Goal: Transaction & Acquisition: Purchase product/service

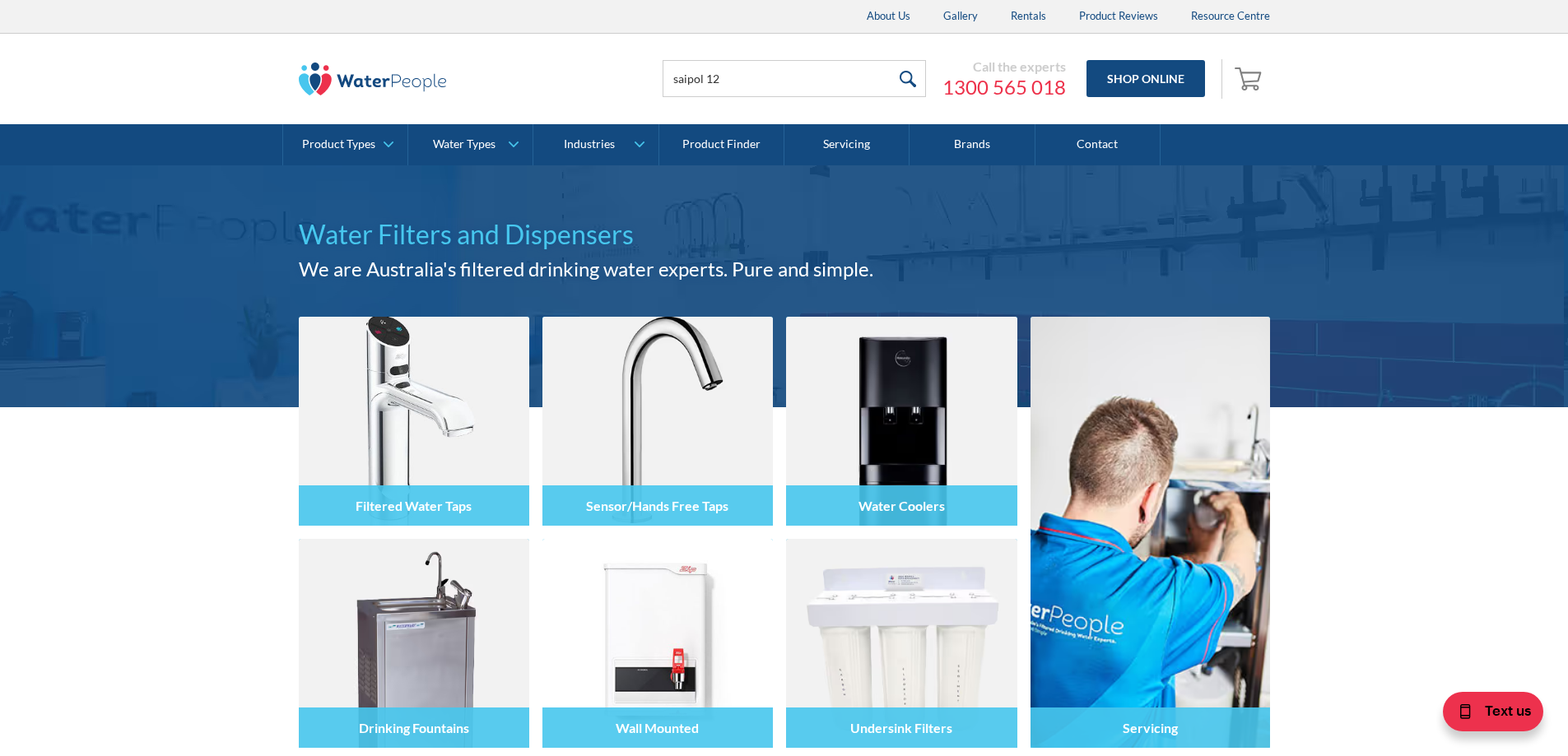
type input "saipol 12"
click at [890, 60] on input "submit" at bounding box center [908, 79] width 35 height 37
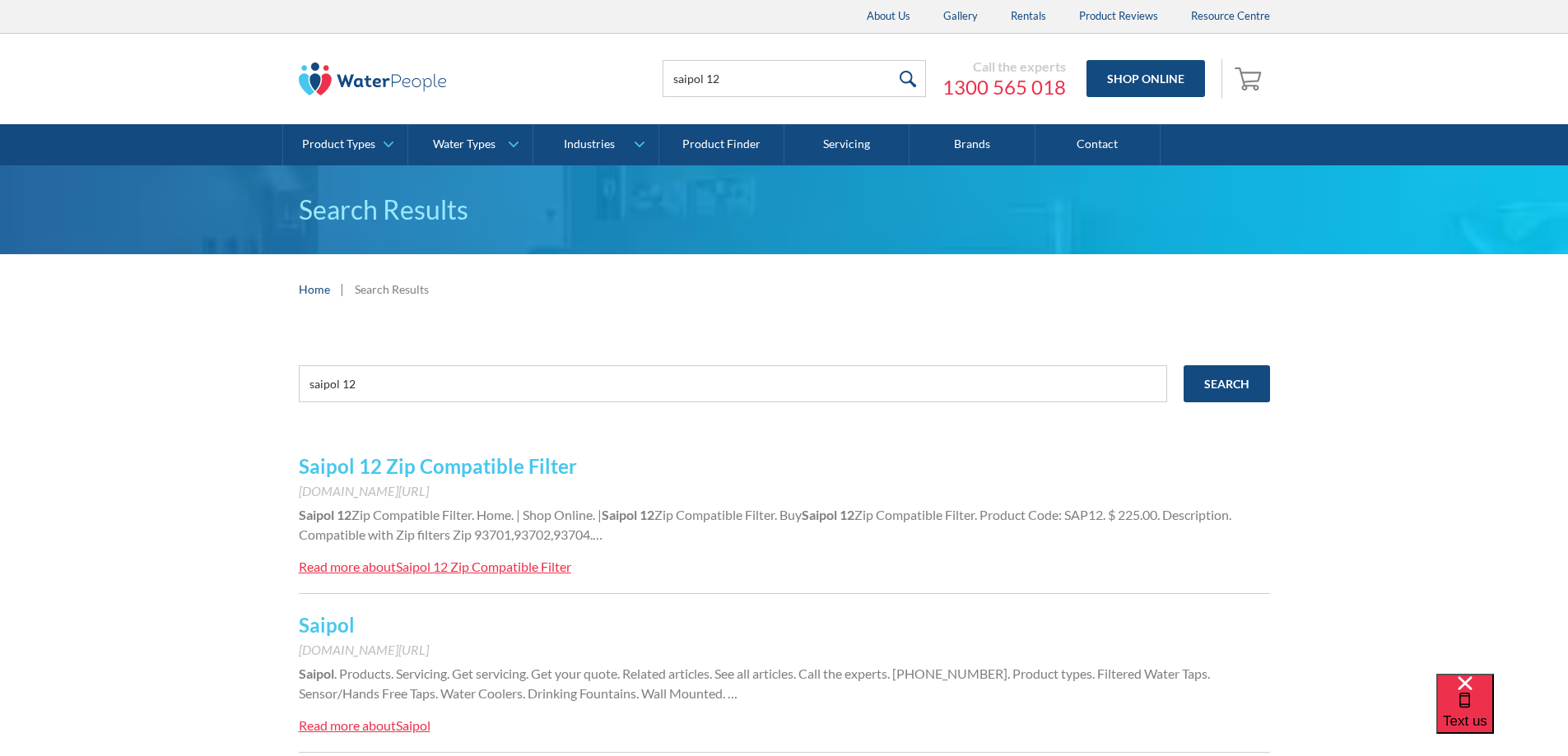
click at [442, 465] on link "Saipol 12 Zip Compatible Filter" at bounding box center [438, 466] width 278 height 24
